Goal: Navigation & Orientation: Find specific page/section

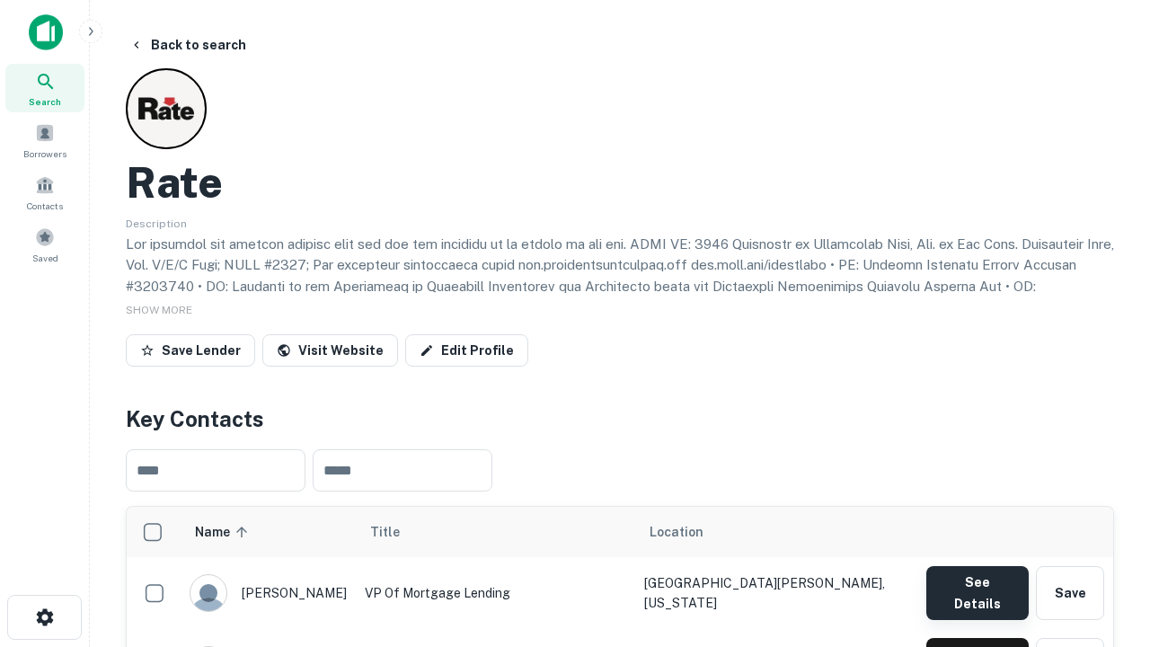
click at [977, 584] on button "See Details" at bounding box center [977, 593] width 102 height 54
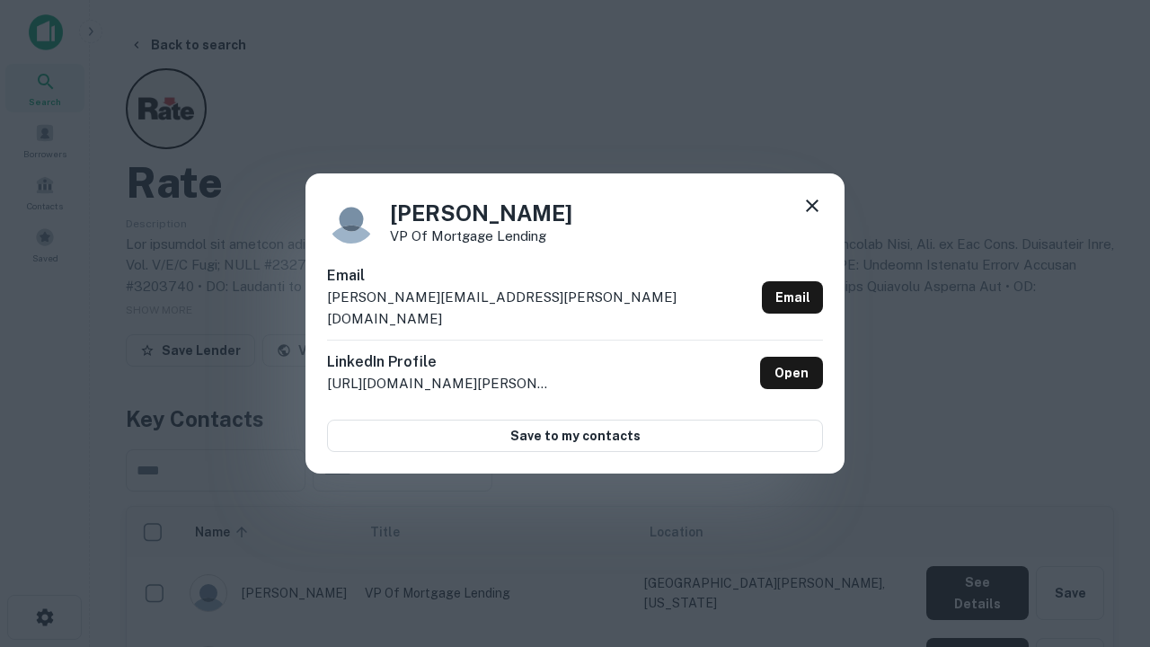
click at [812, 217] on icon at bounding box center [812, 206] width 22 height 22
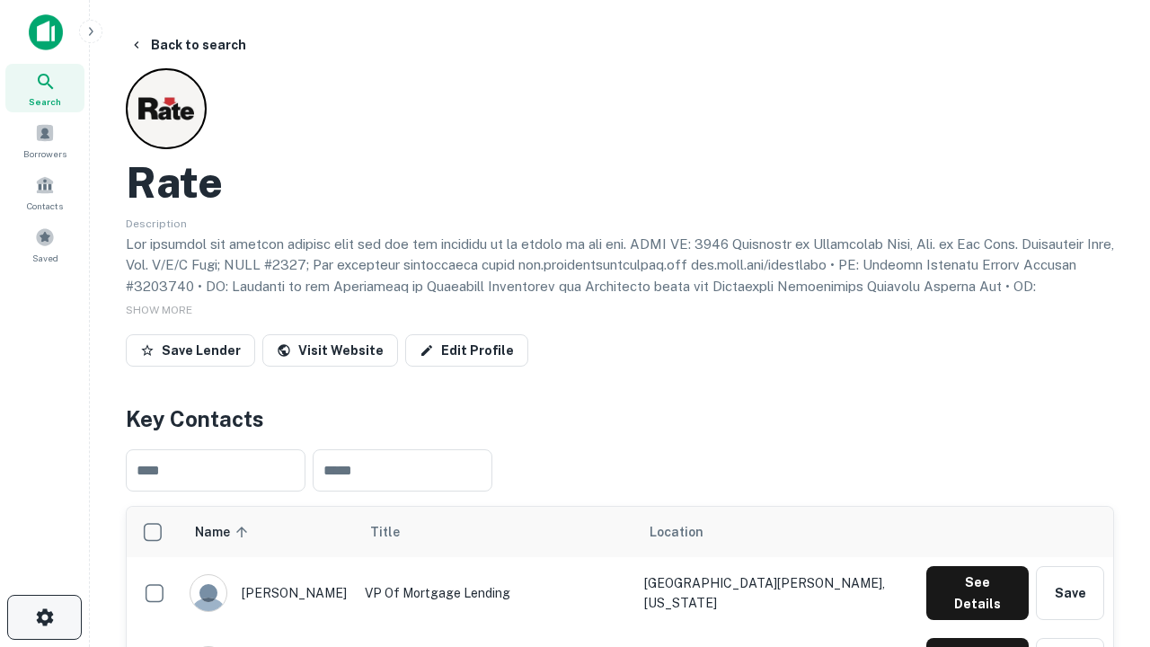
click at [44, 617] on icon "button" at bounding box center [45, 617] width 22 height 22
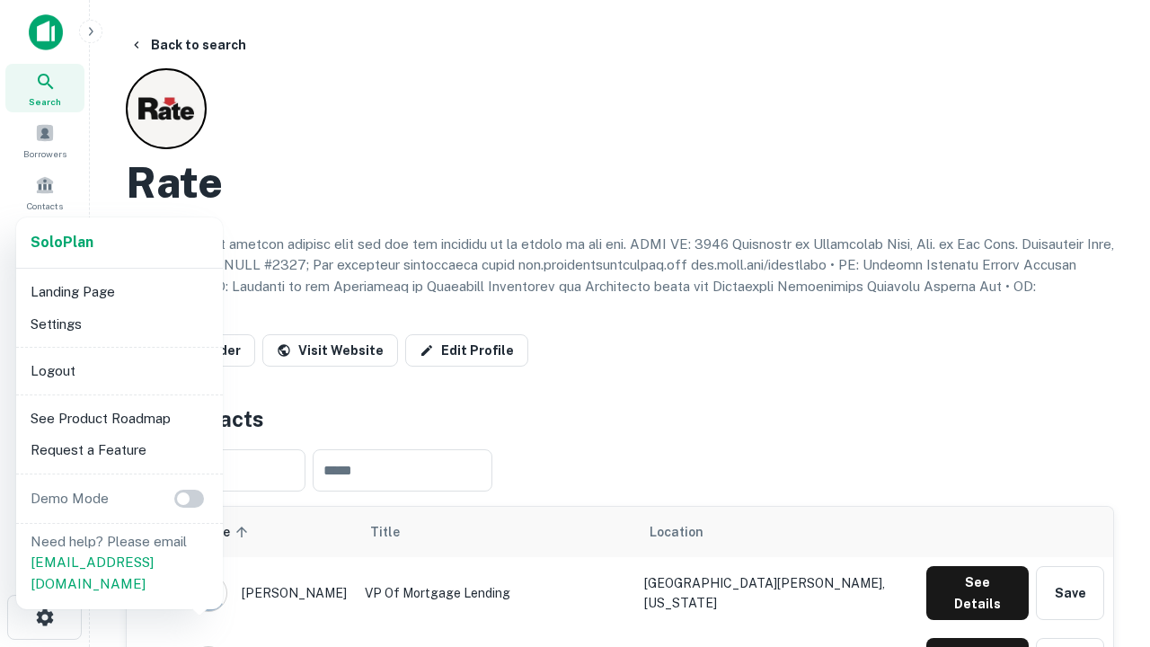
click at [119, 370] on li "Logout" at bounding box center [119, 371] width 192 height 32
